Goal: Task Accomplishment & Management: Use online tool/utility

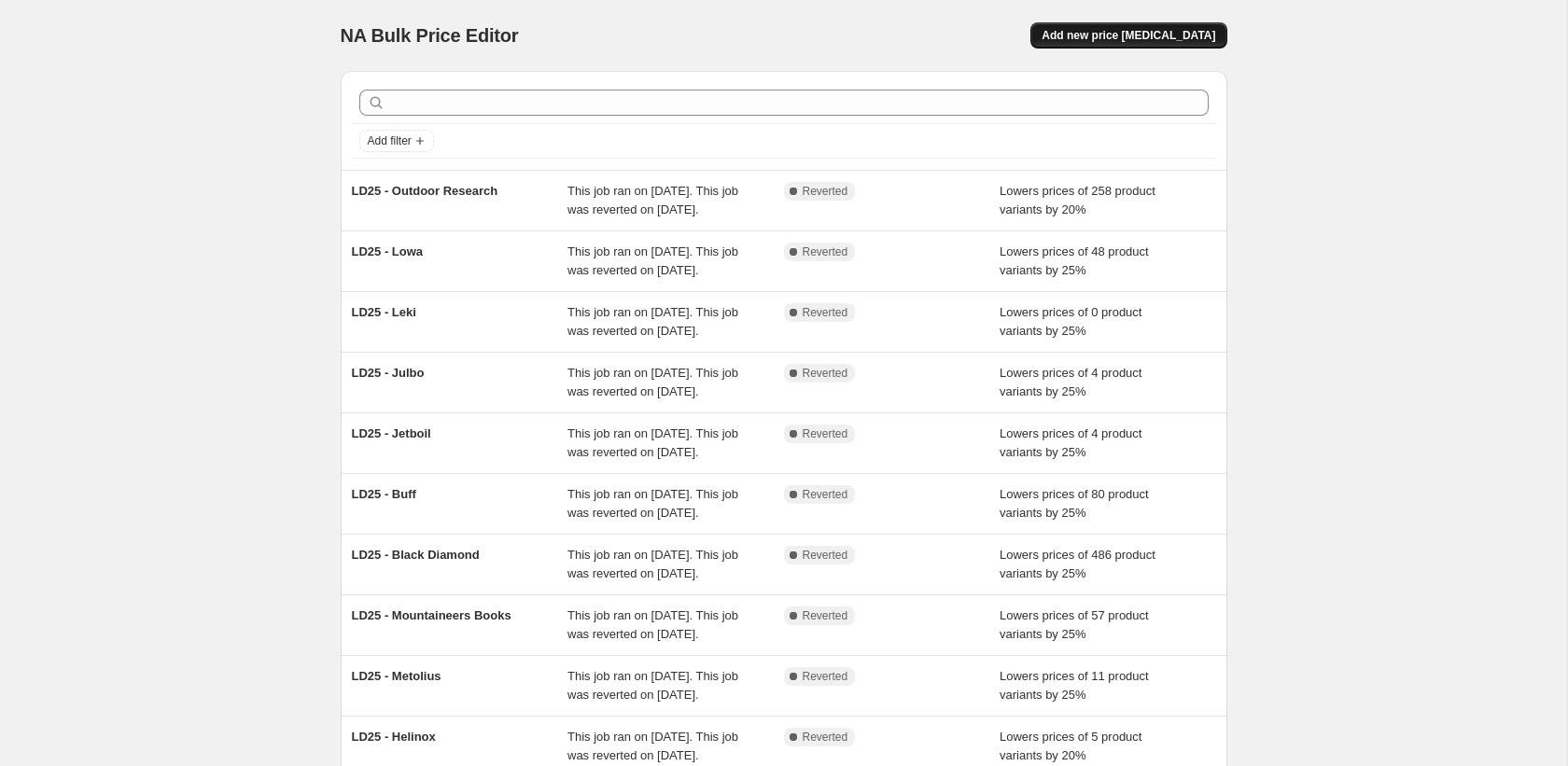
click at [1163, 29] on span "Add new price change job" at bounding box center [1128, 35] width 174 height 15
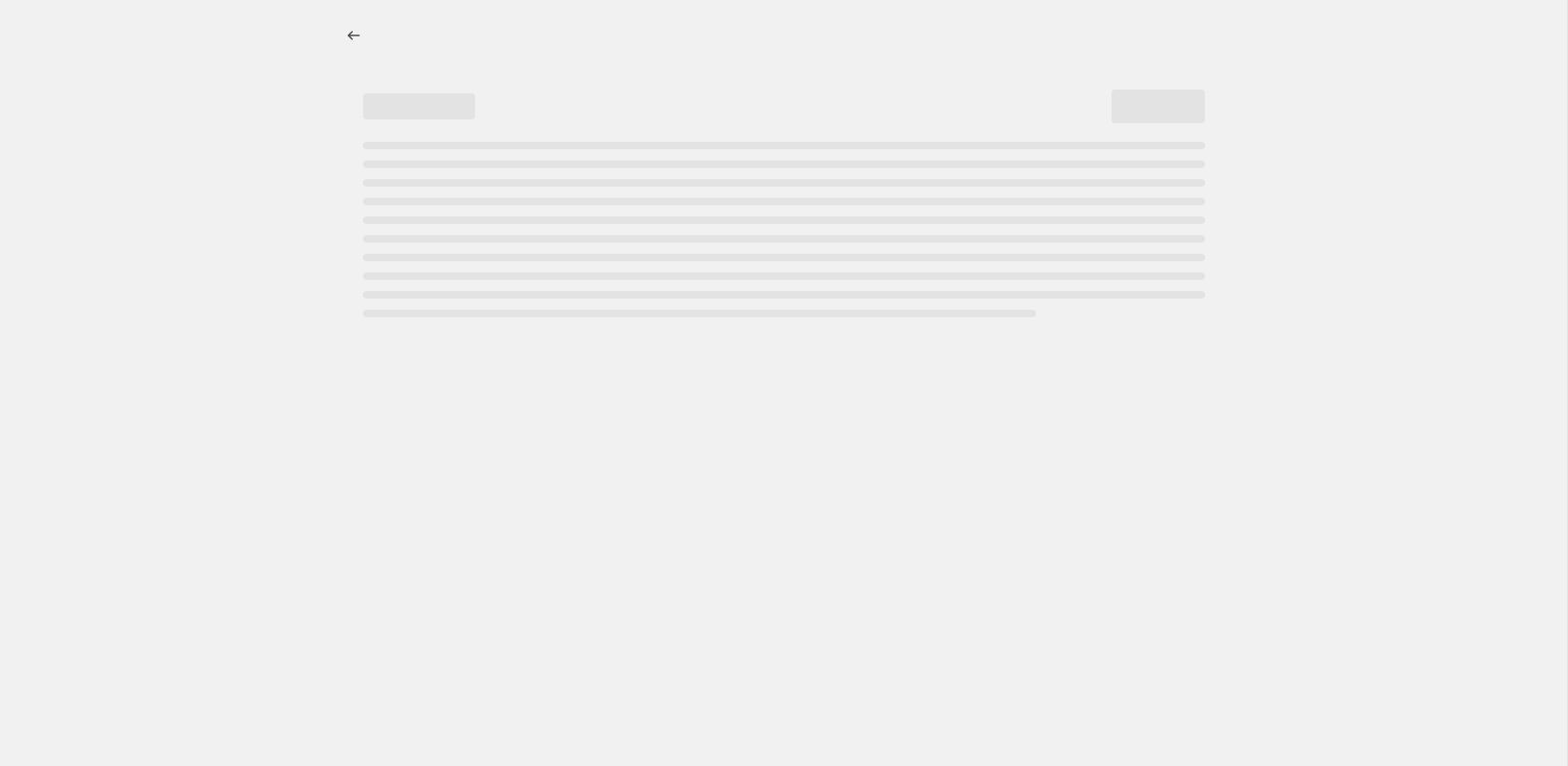
select select "percentage"
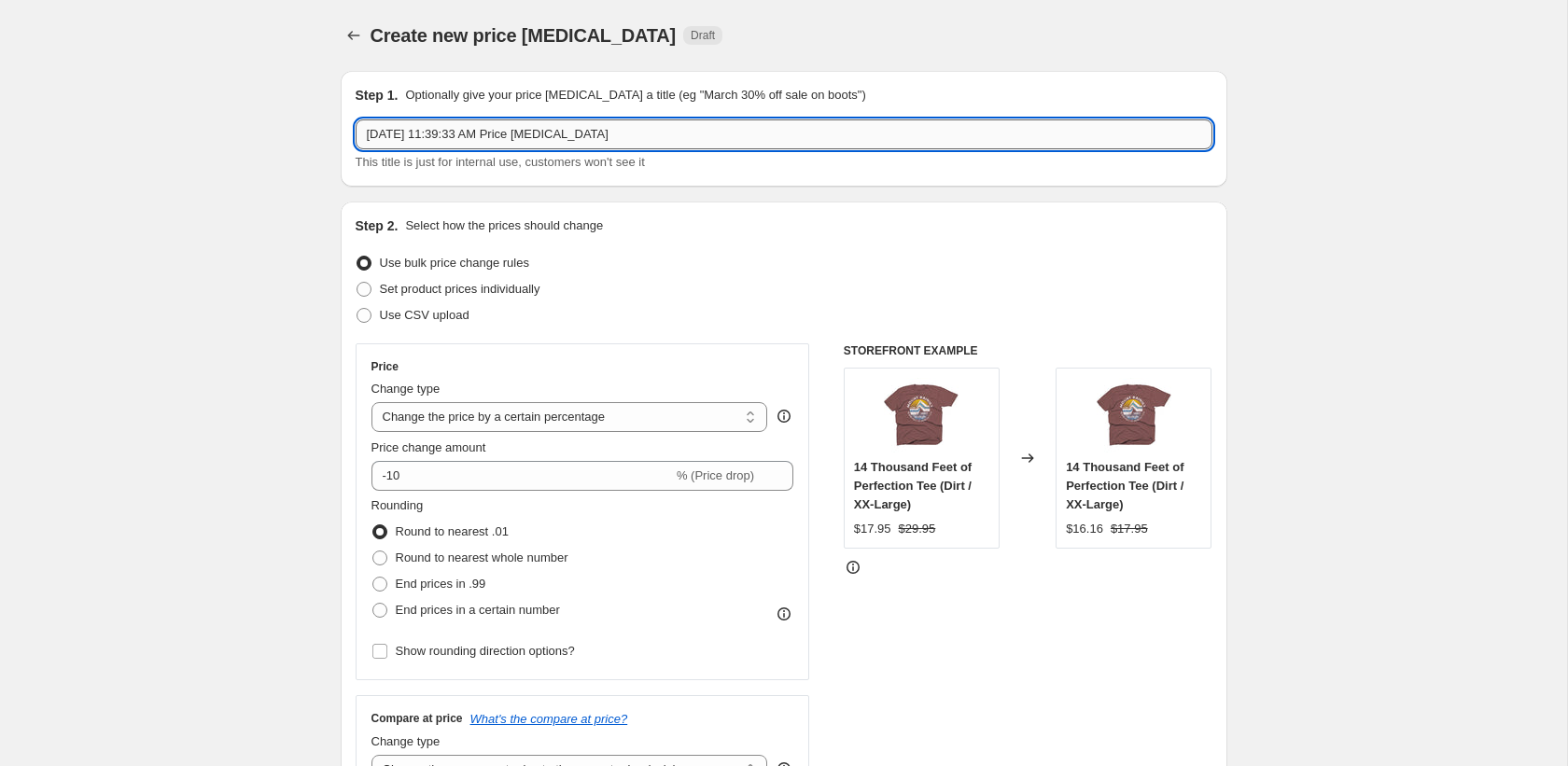
click at [436, 131] on input "Oct 10, 2025, 11:39:33 AM Price change job" at bounding box center [784, 134] width 857 height 30
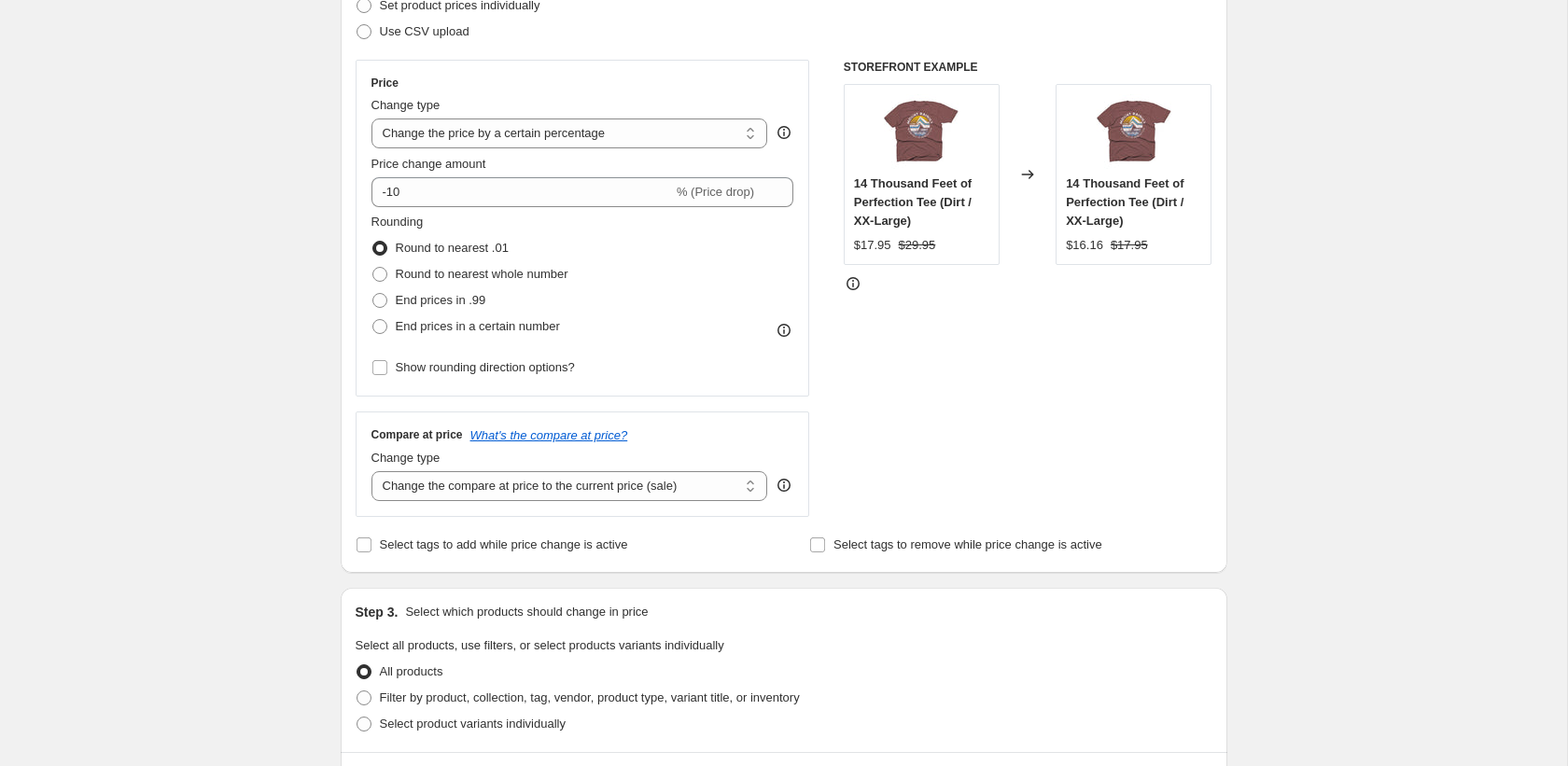
scroll to position [293, 0]
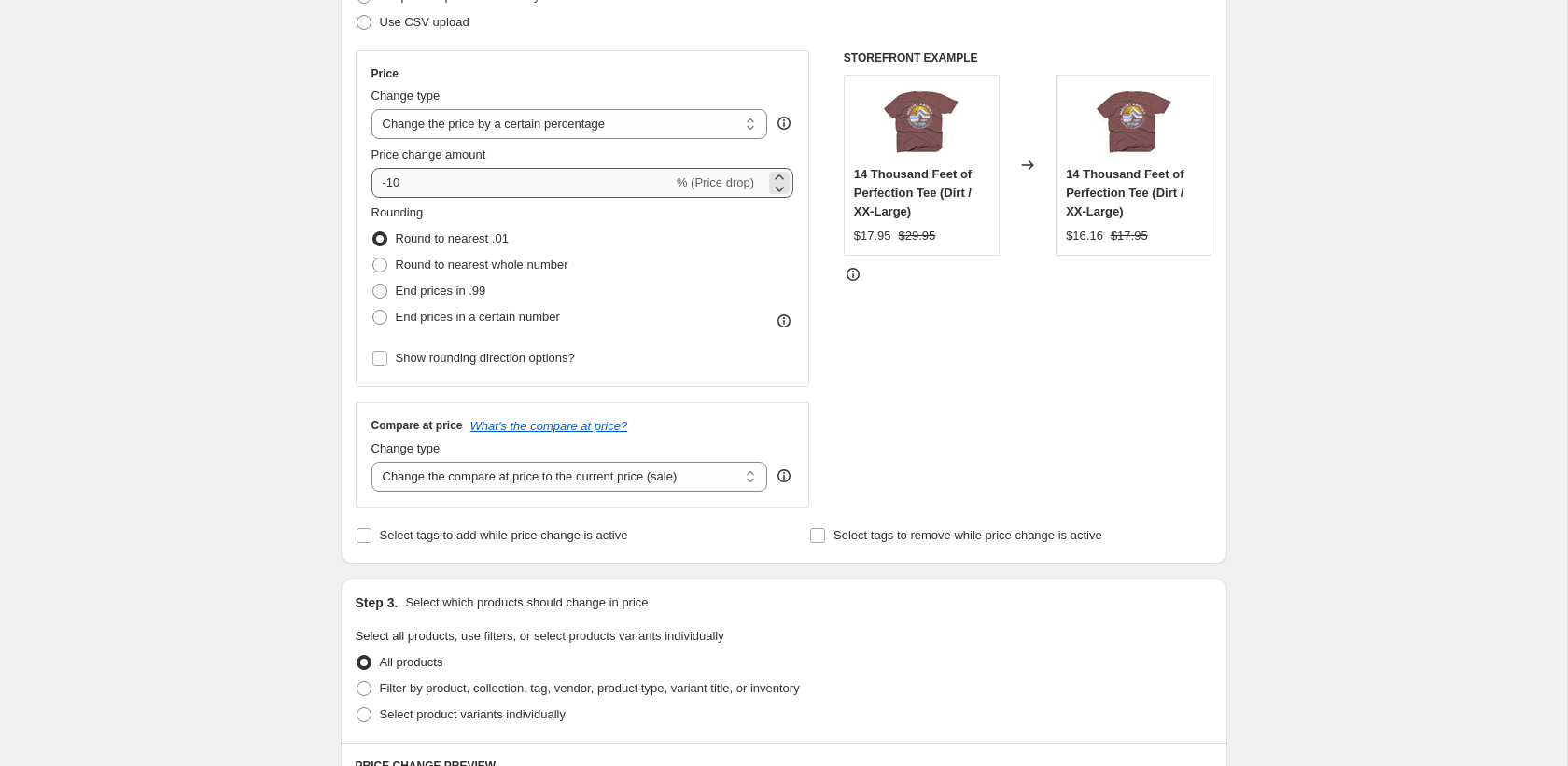
type input "MSR TEST"
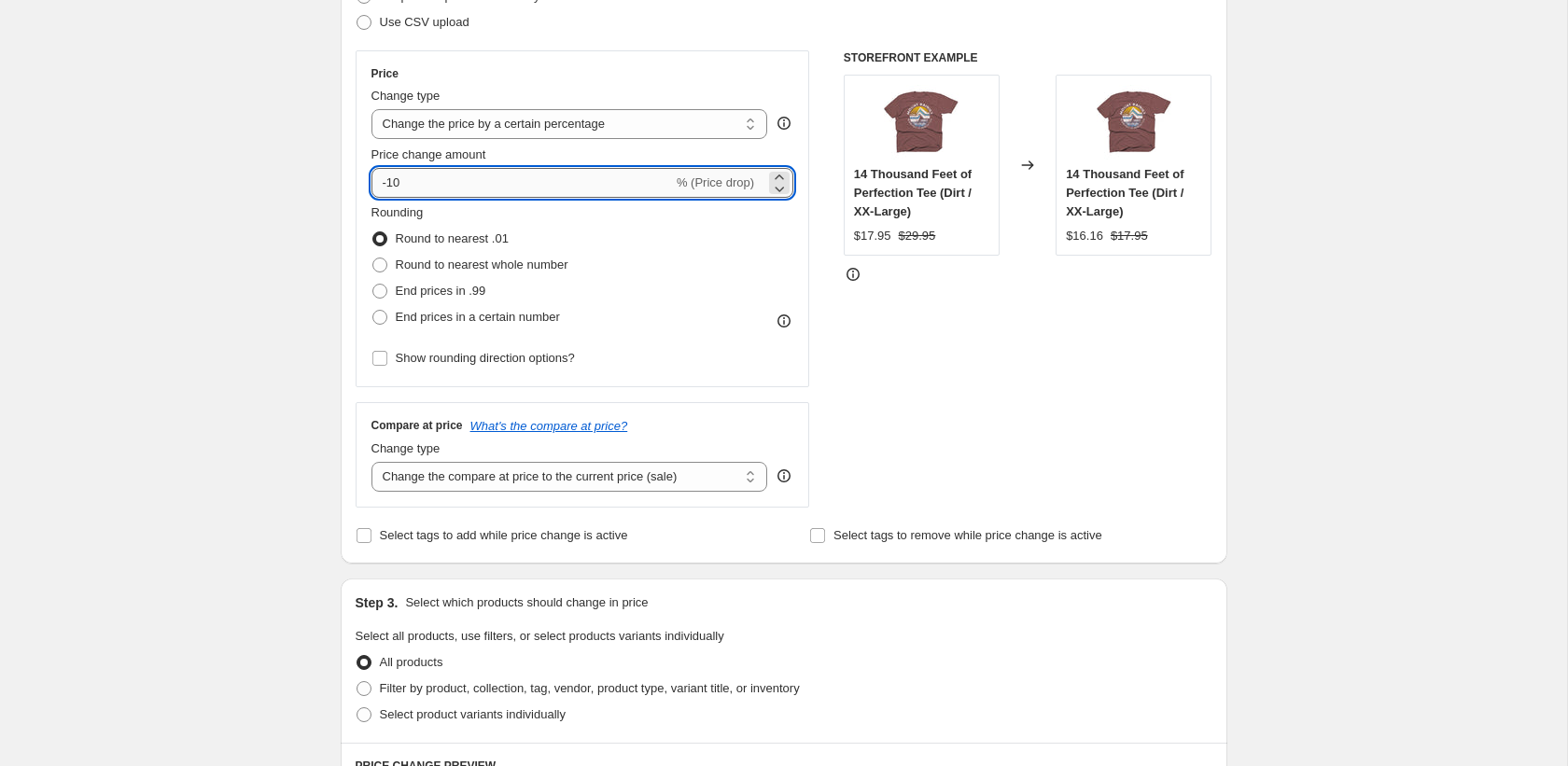
click at [481, 185] on input "-10" at bounding box center [522, 183] width 302 height 30
click at [480, 185] on input "-10" at bounding box center [522, 183] width 302 height 30
click at [472, 184] on input "-10" at bounding box center [522, 183] width 302 height 30
click at [396, 184] on input "-10" at bounding box center [522, 183] width 302 height 30
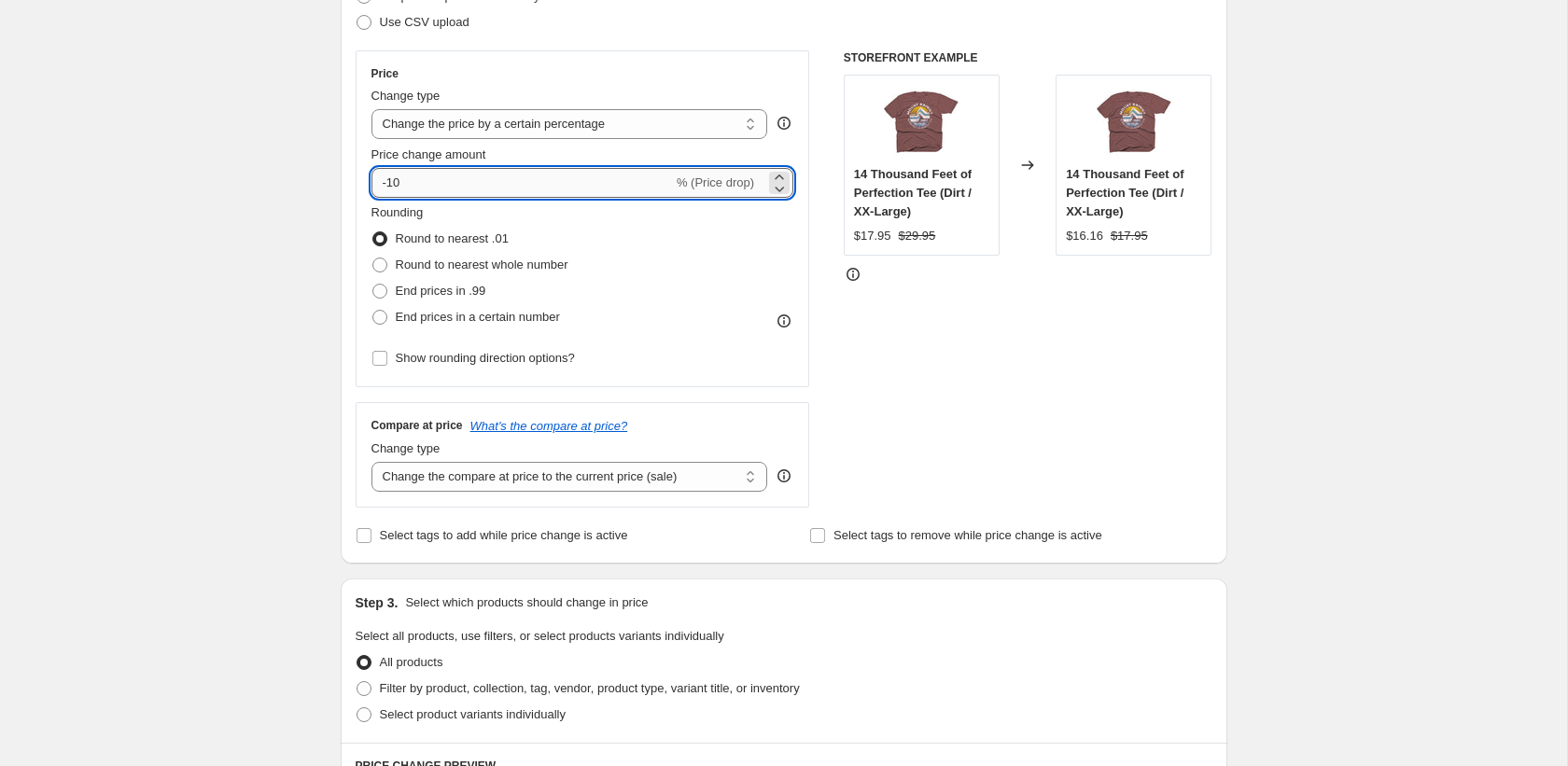
click at [396, 184] on input "-10" at bounding box center [522, 183] width 302 height 30
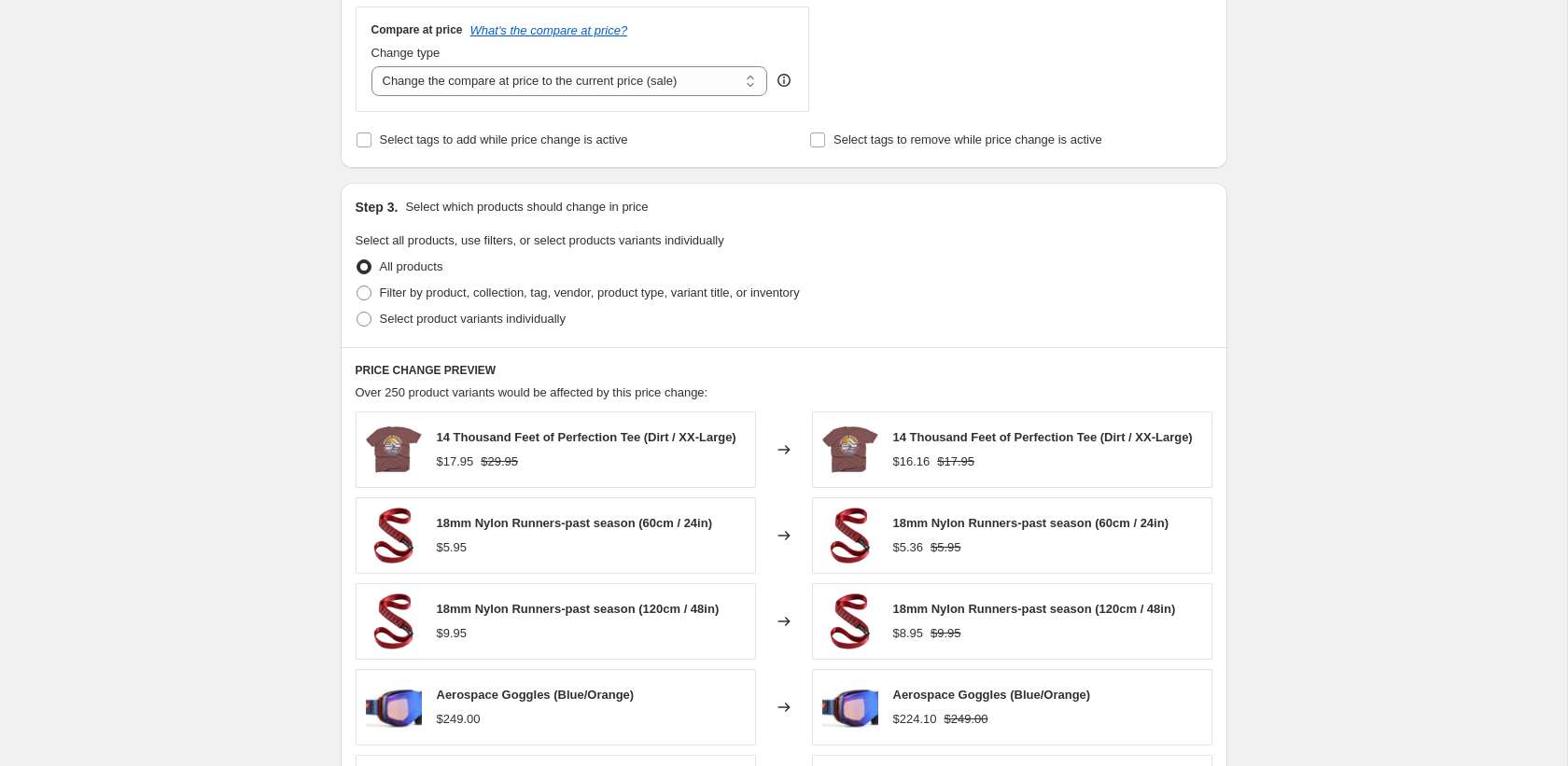
scroll to position [695, 0]
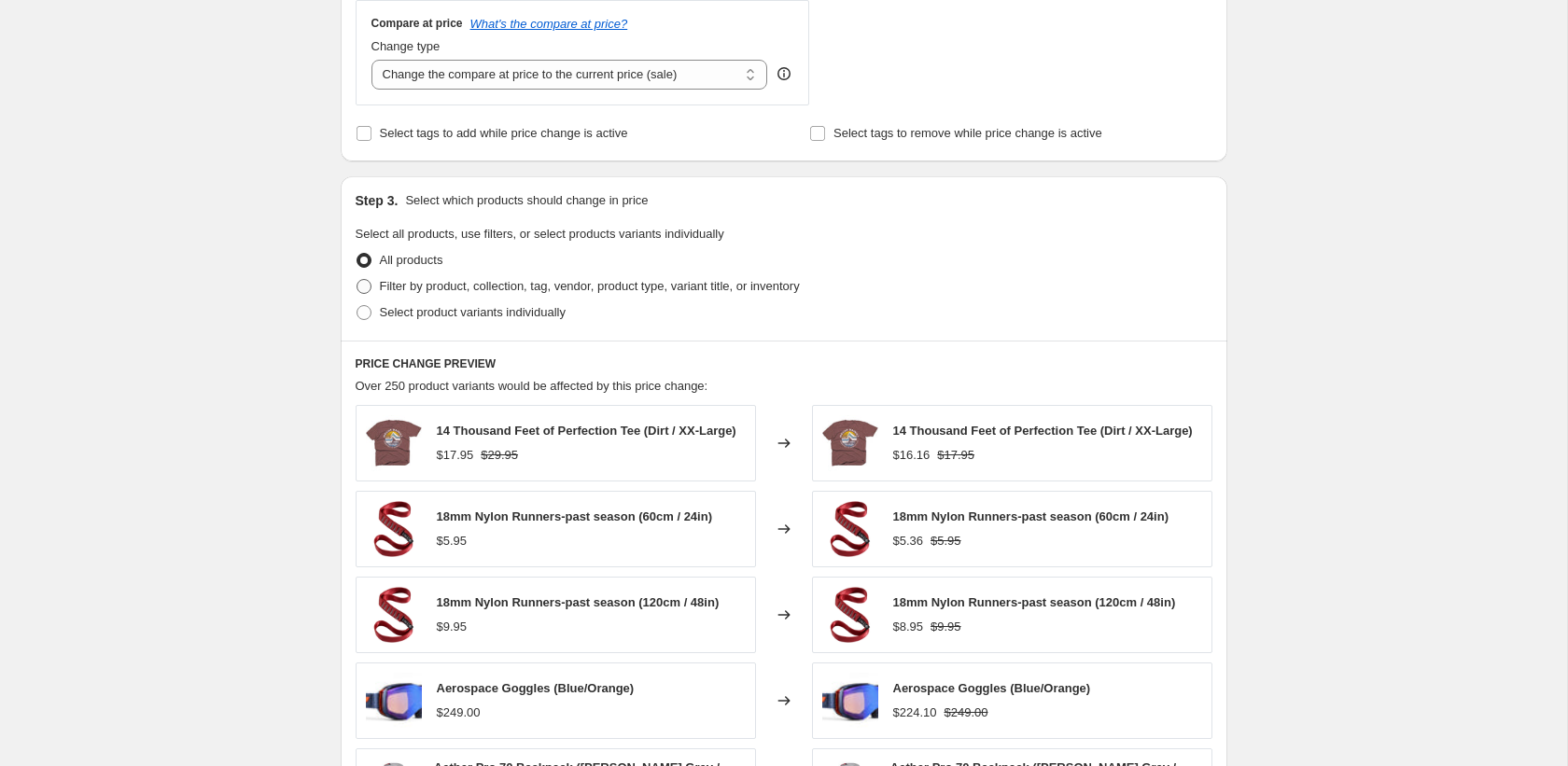
type input "-20"
click at [404, 287] on span "Filter by product, collection, tag, vendor, product type, variant title, or inv…" at bounding box center [589, 285] width 420 height 14
click at [357, 280] on input "Filter by product, collection, tag, vendor, product type, variant title, or inv…" at bounding box center [356, 279] width 1 height 1
radio input "true"
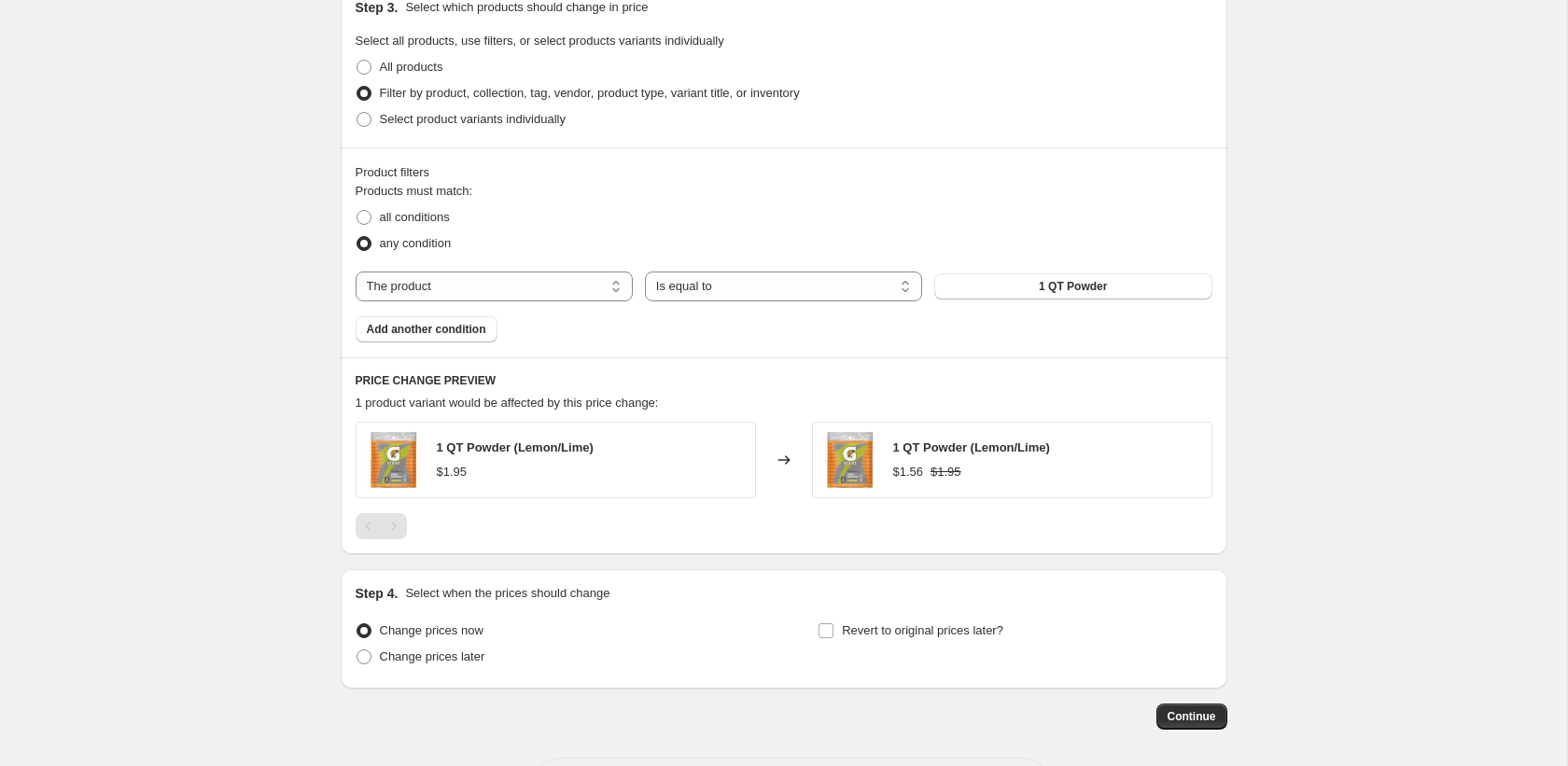
scroll to position [966, 0]
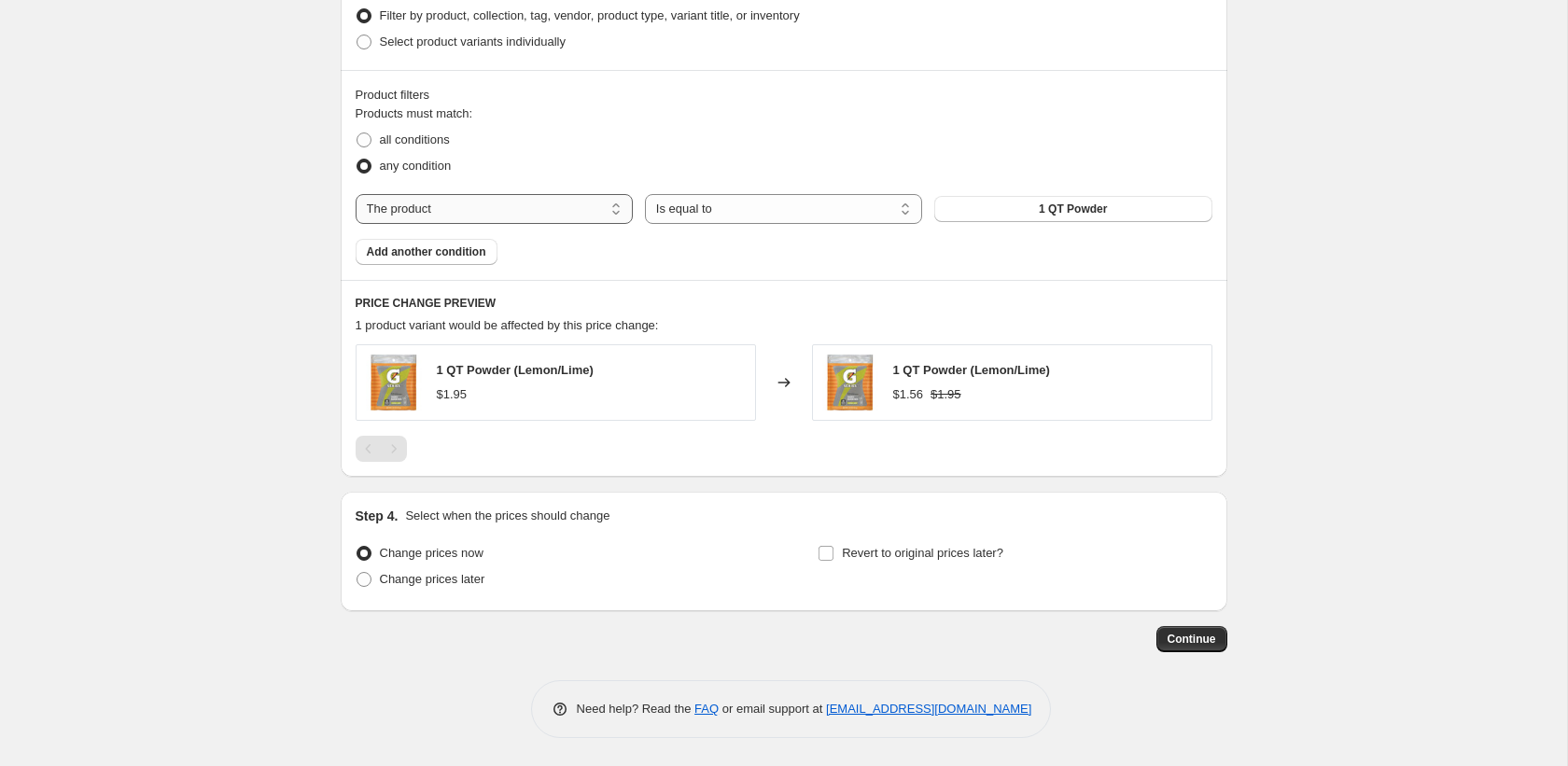
click at [576, 211] on select "The product The product's collection The product's tag The product's vendor The…" at bounding box center [494, 209] width 278 height 30
select select "vendor"
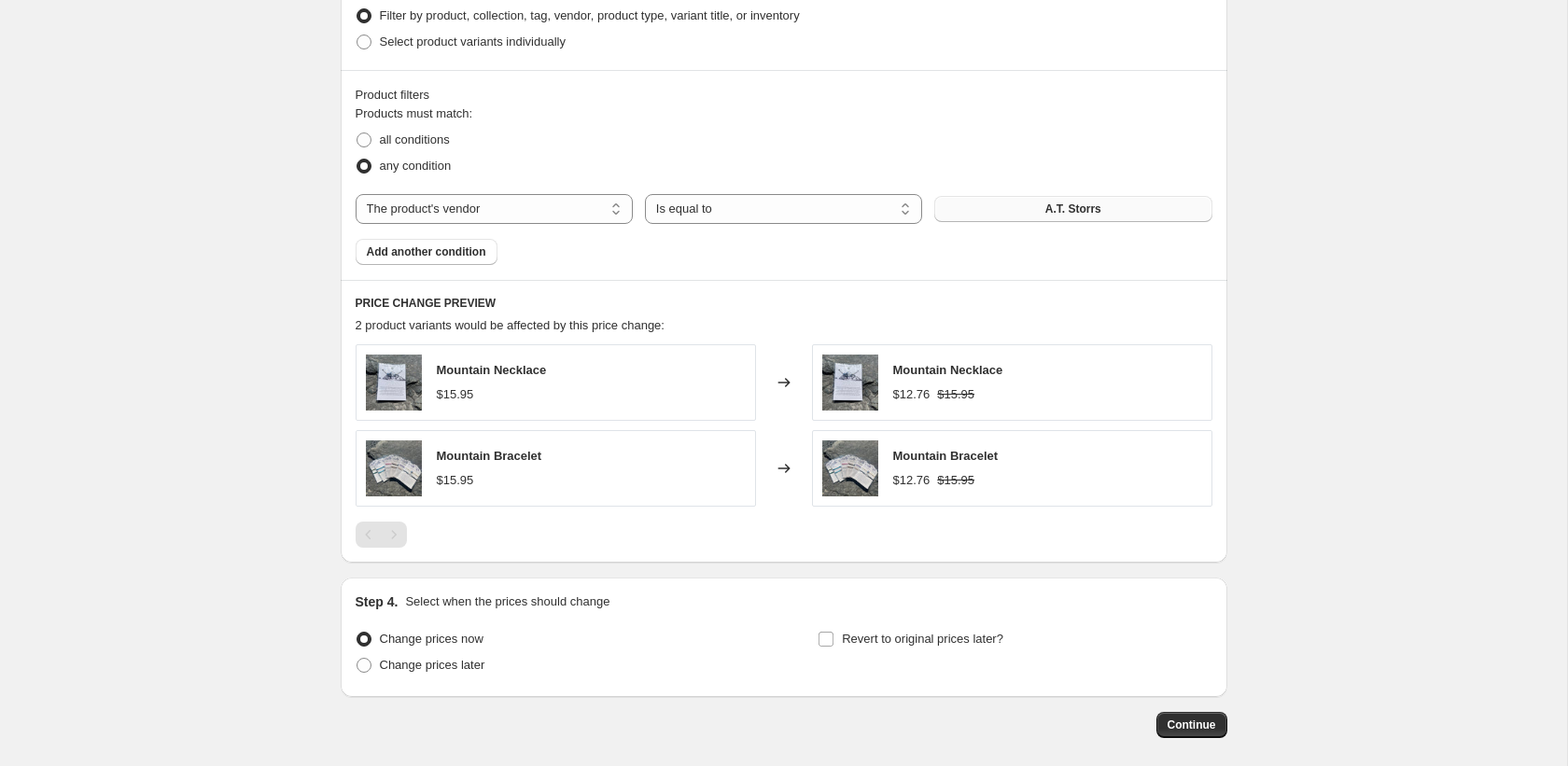
click at [1049, 211] on span "A.T. Storrs" at bounding box center [1074, 209] width 56 height 15
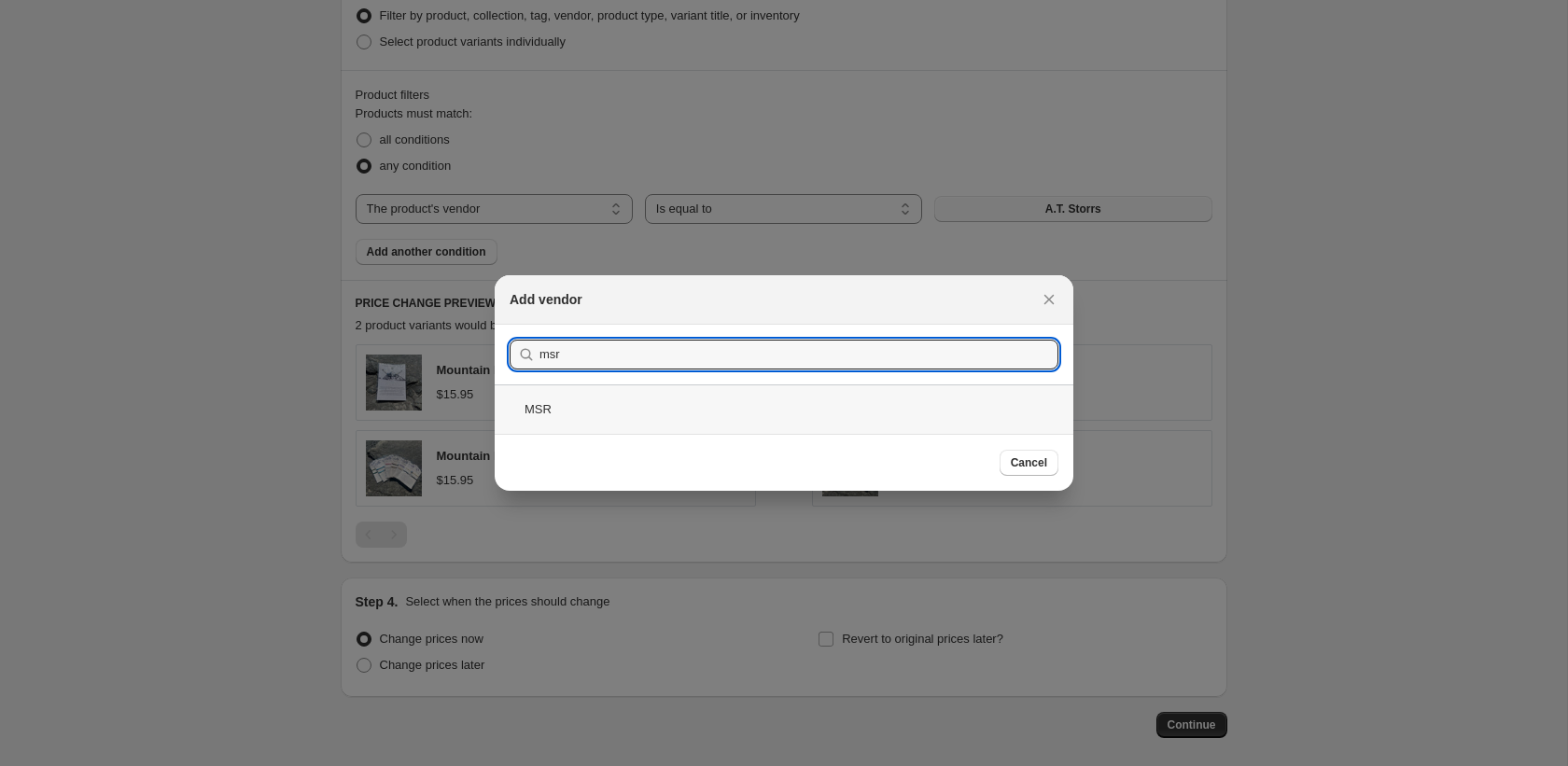
type input "msr"
click at [584, 414] on div "MSR" at bounding box center [784, 409] width 579 height 50
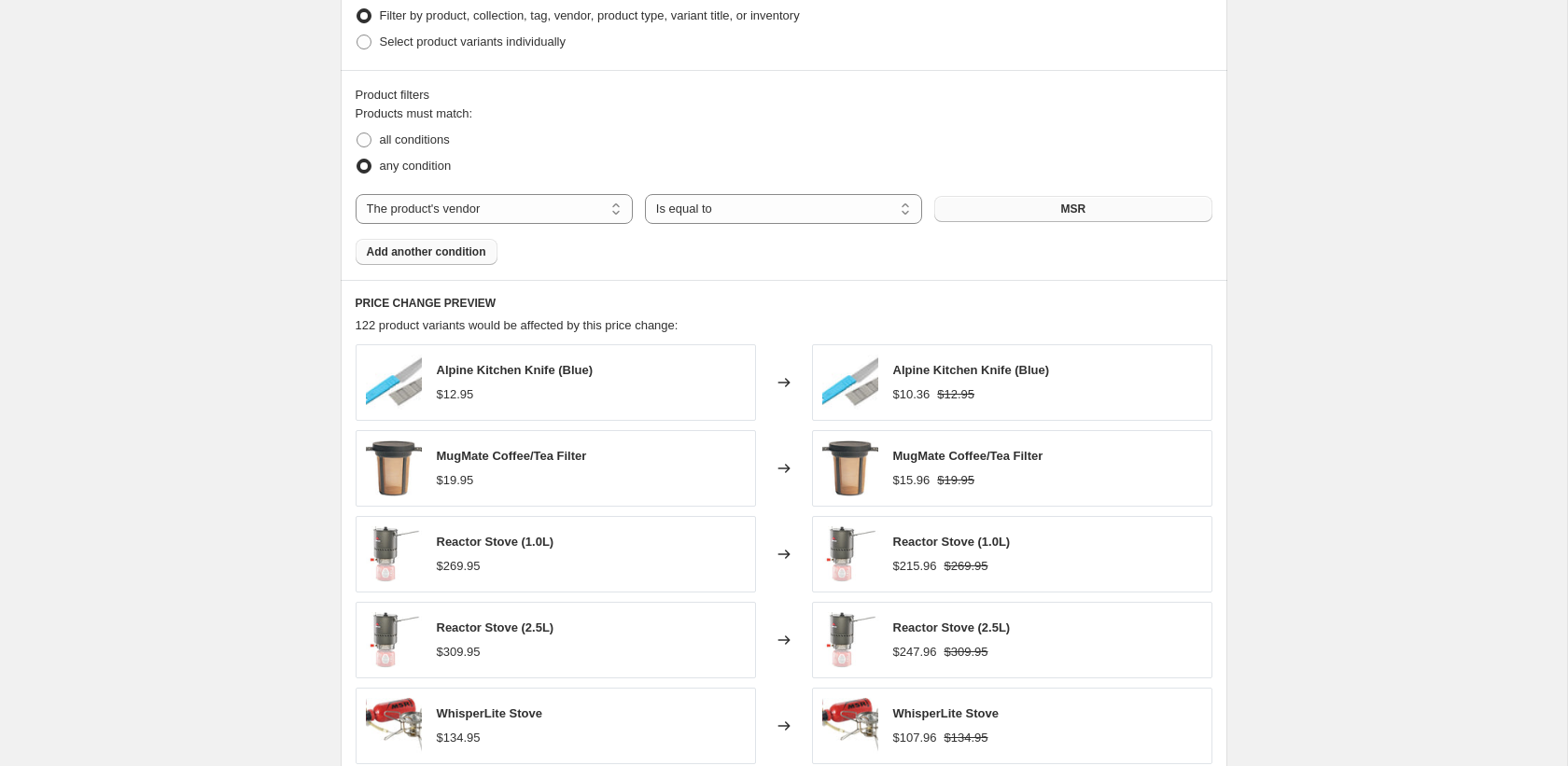
click at [440, 250] on span "Add another condition" at bounding box center [426, 251] width 119 height 15
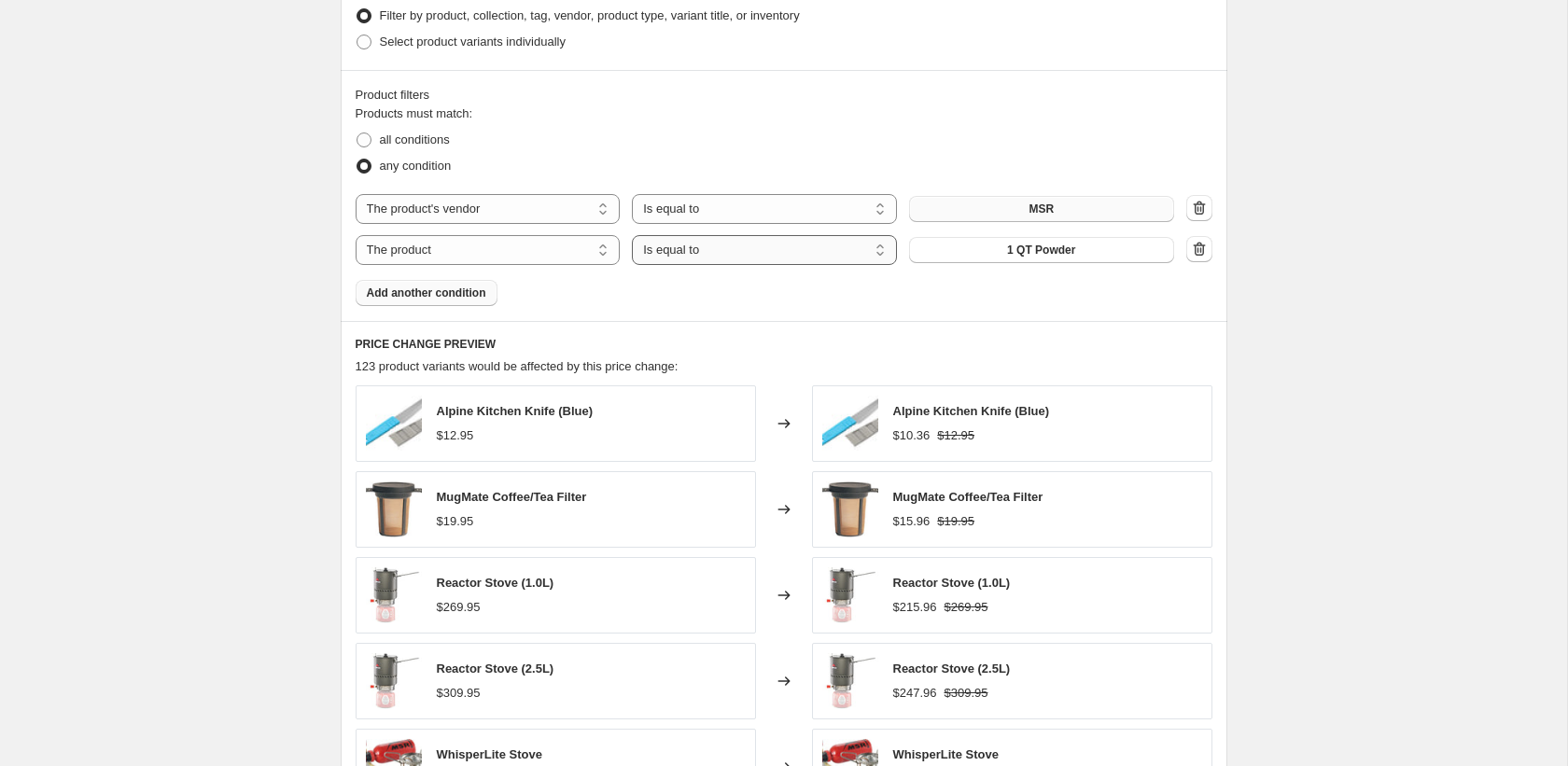
click at [766, 258] on select "Is equal to Is not equal to" at bounding box center [764, 250] width 265 height 30
select select "not_equal"
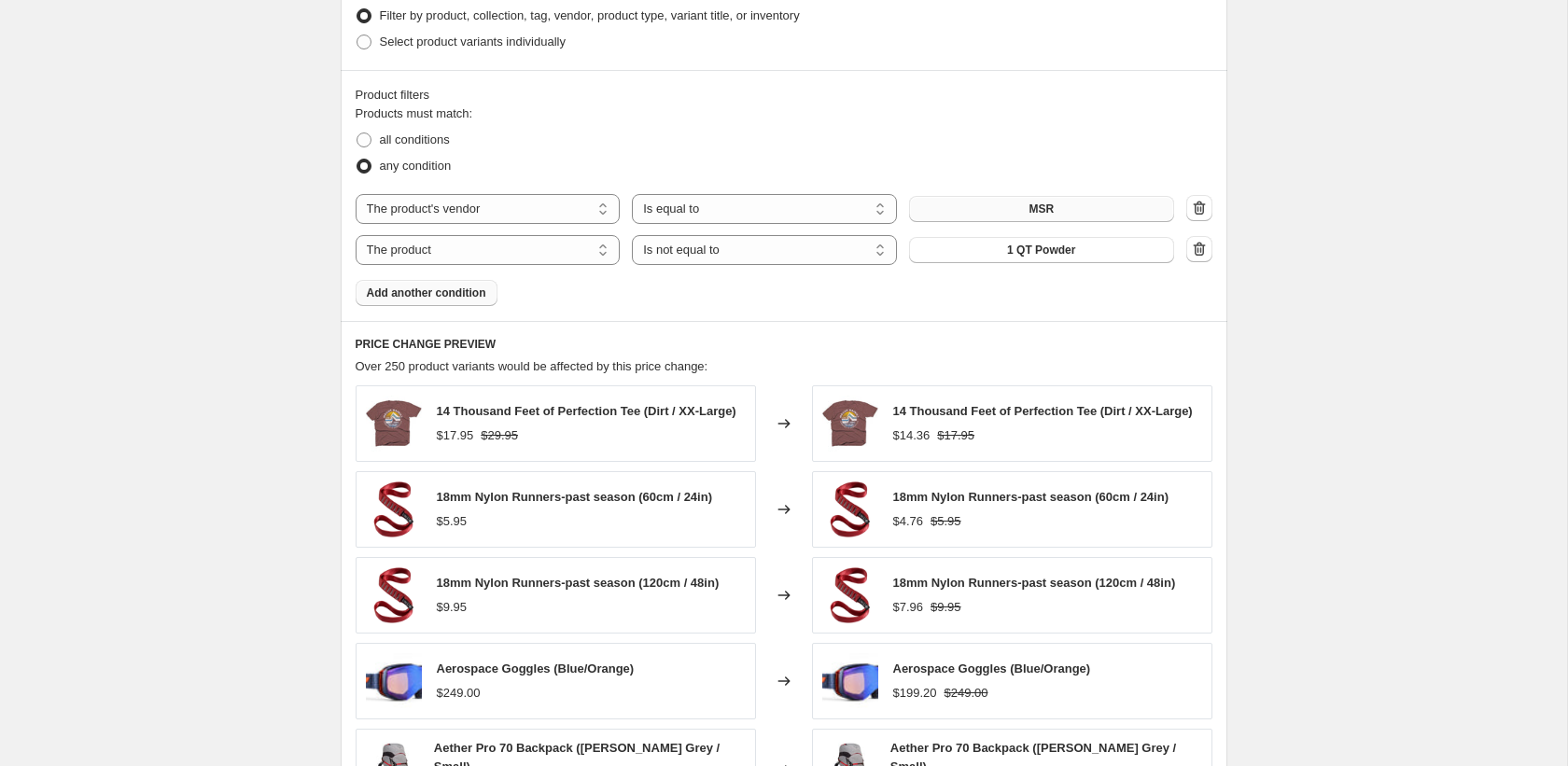
click at [1080, 252] on button "1 QT Powder" at bounding box center [1041, 250] width 265 height 26
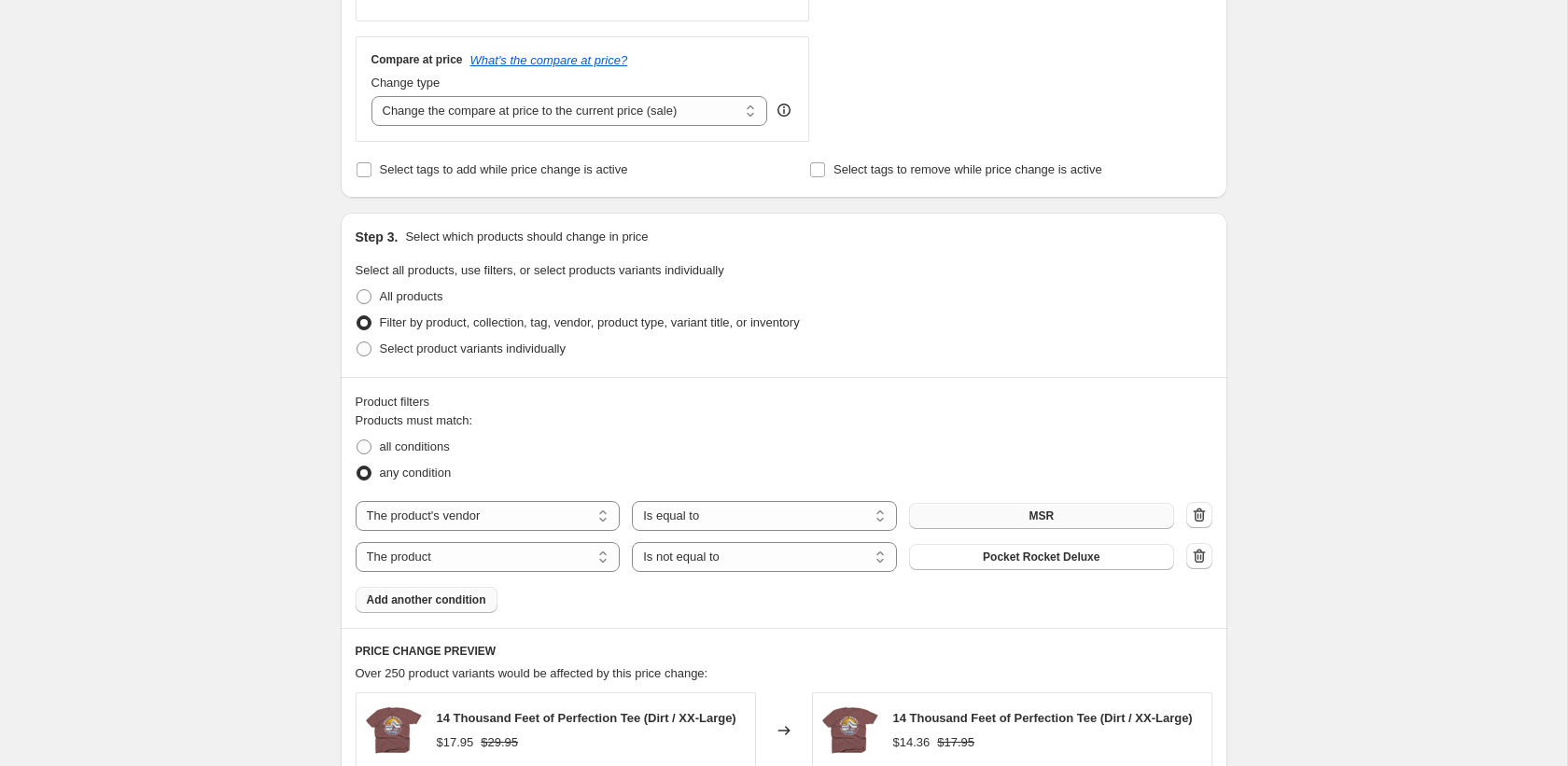
scroll to position [0, 0]
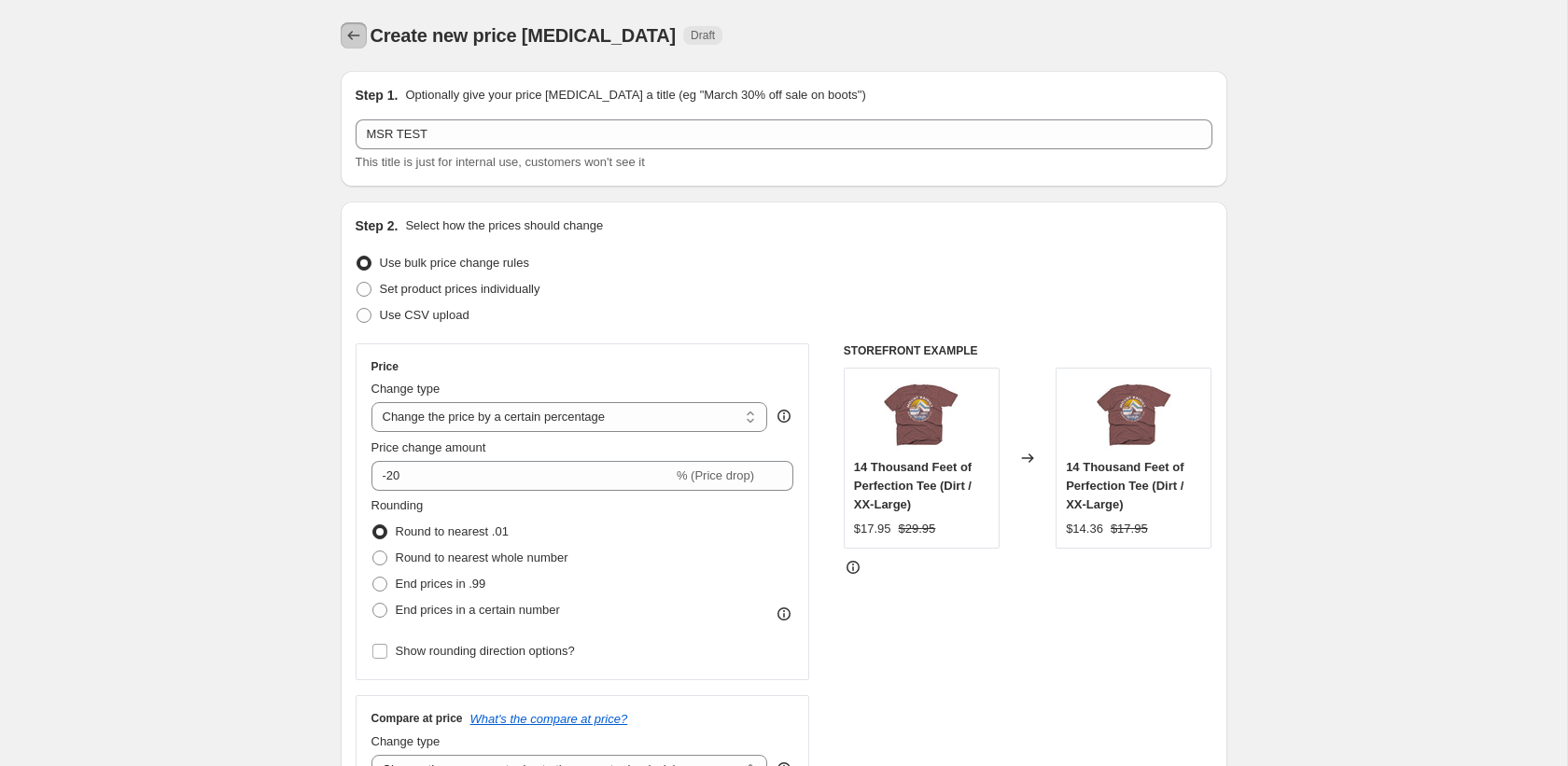
click at [361, 40] on icon "Price change jobs" at bounding box center [353, 35] width 18 height 18
